Goal: Find specific page/section: Find specific page/section

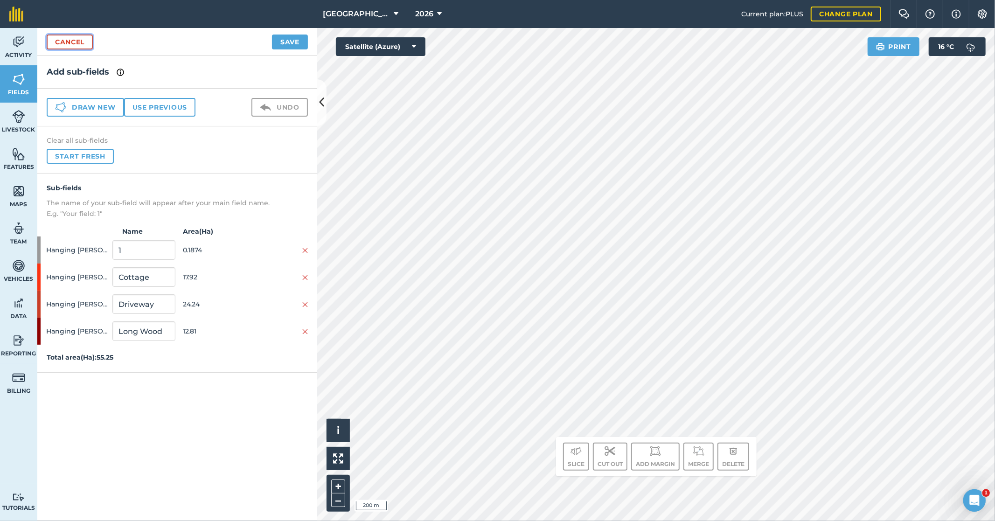
drag, startPoint x: 78, startPoint y: 40, endPoint x: 78, endPoint y: 14, distance: 26.1
click at [78, 40] on link "Cancel" at bounding box center [70, 42] width 46 height 15
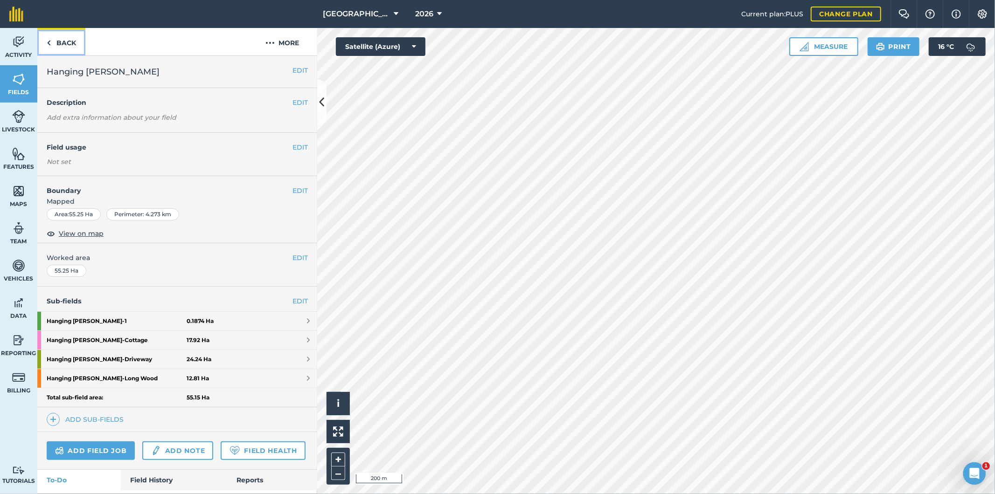
click at [58, 43] on link "Back" at bounding box center [61, 42] width 48 height 28
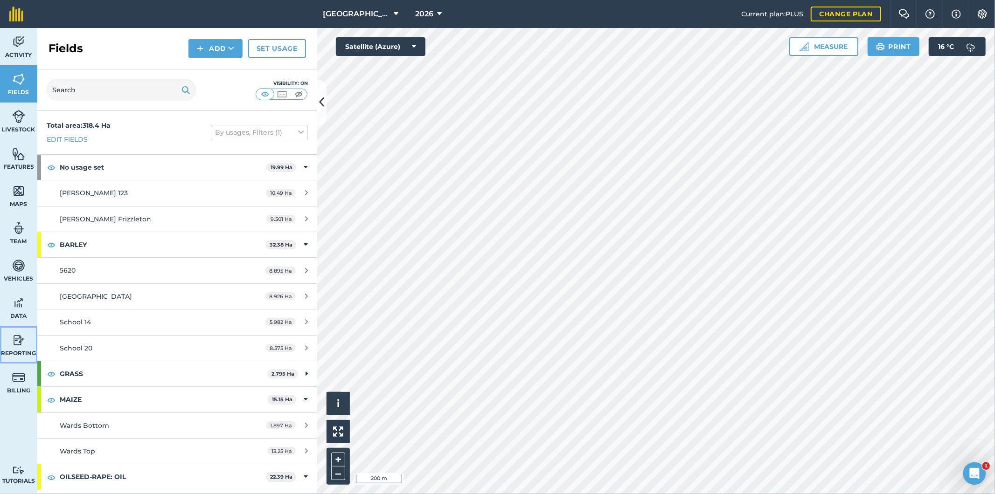
click at [16, 341] on img at bounding box center [18, 340] width 13 height 14
